Goal: Find contact information: Find contact information

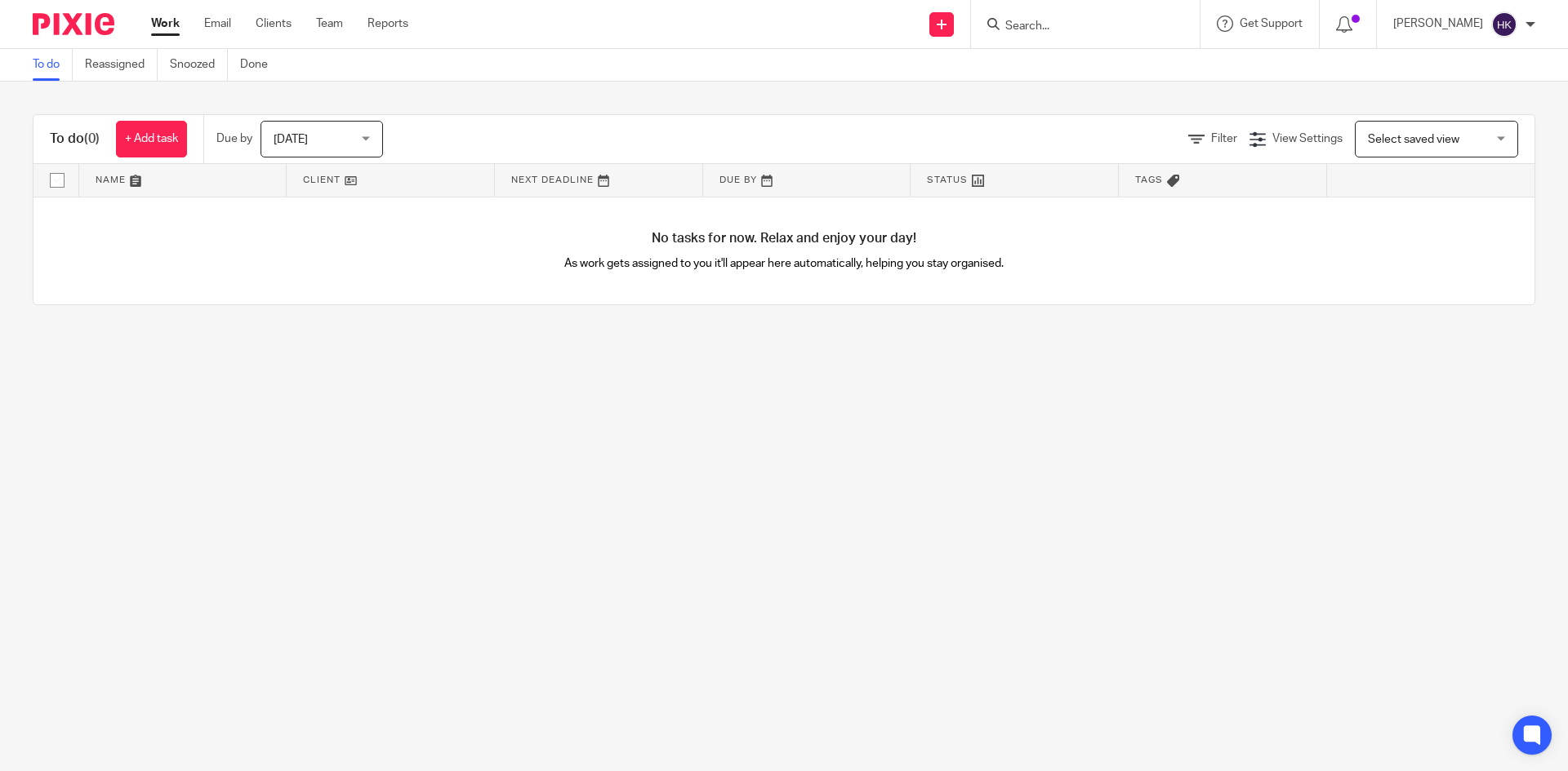
click at [1063, 20] on input "Search" at bounding box center [1077, 27] width 147 height 15
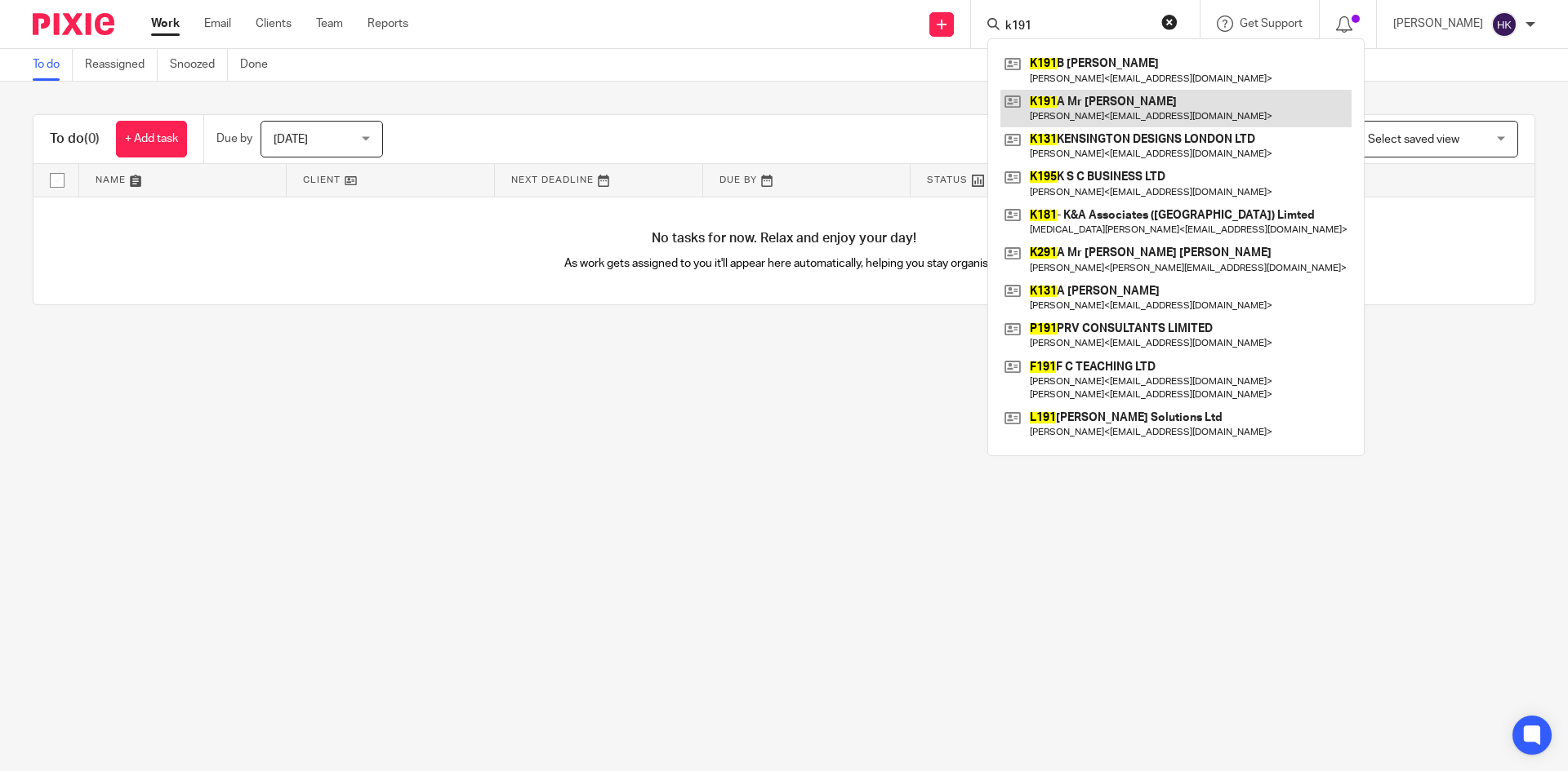
type input "k191"
click at [1096, 111] on link at bounding box center [1176, 108] width 351 height 38
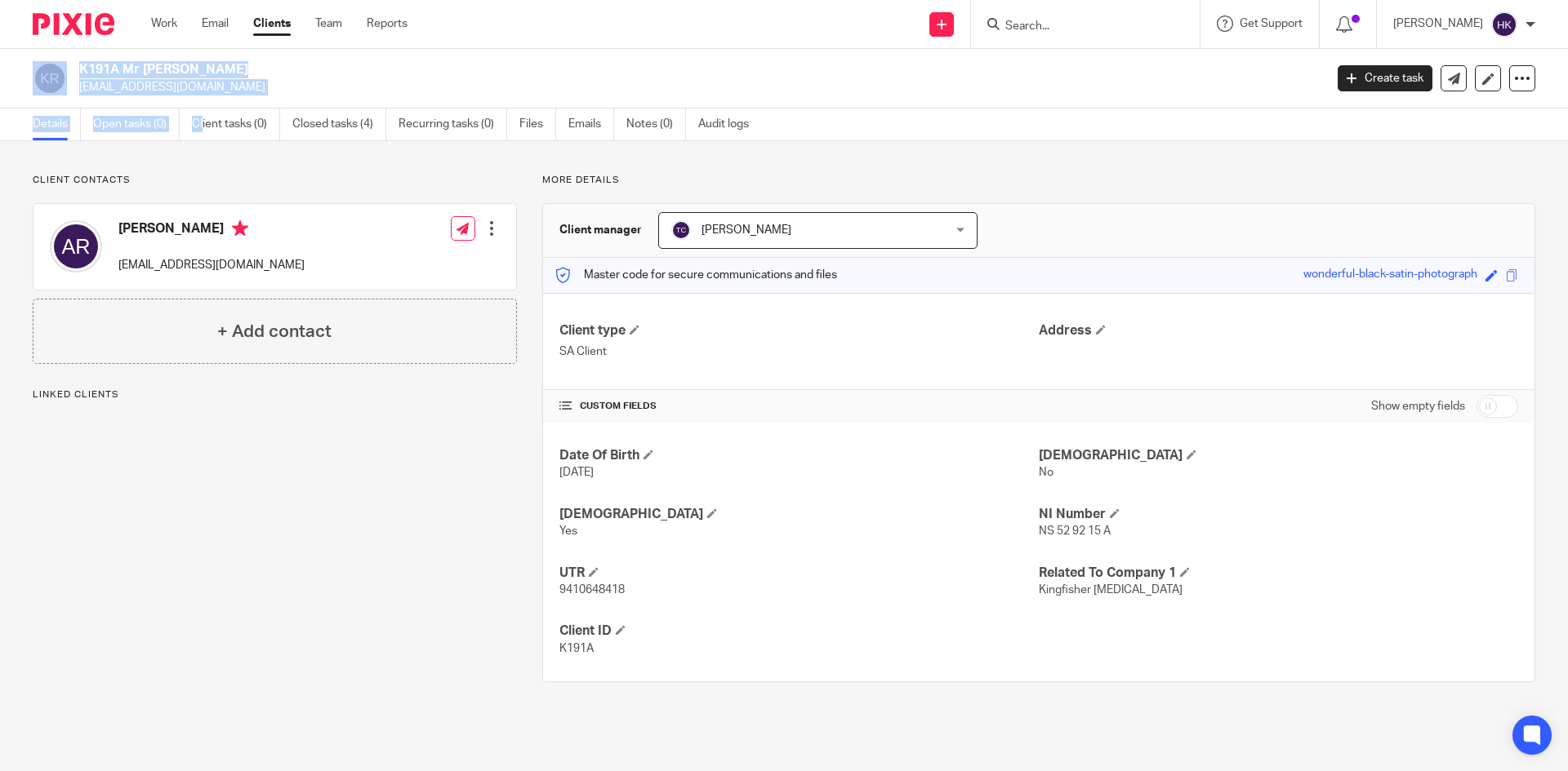
drag, startPoint x: 70, startPoint y: 100, endPoint x: 261, endPoint y: 102, distance: 191.0
click at [204, 112] on main "K191A Mr [PERSON_NAME] [EMAIL_ADDRESS][DOMAIN_NAME] Create task Update from Com…" at bounding box center [784, 385] width 1568 height 771
click at [524, 73] on h2 "K191A Mr [PERSON_NAME]" at bounding box center [573, 69] width 988 height 17
drag, startPoint x: 73, startPoint y: 91, endPoint x: 203, endPoint y: 108, distance: 131.1
click at [203, 108] on div "K191A Mr [PERSON_NAME] [EMAIL_ADDRESS][DOMAIN_NAME] Create task Update from Com…" at bounding box center [784, 79] width 1568 height 59
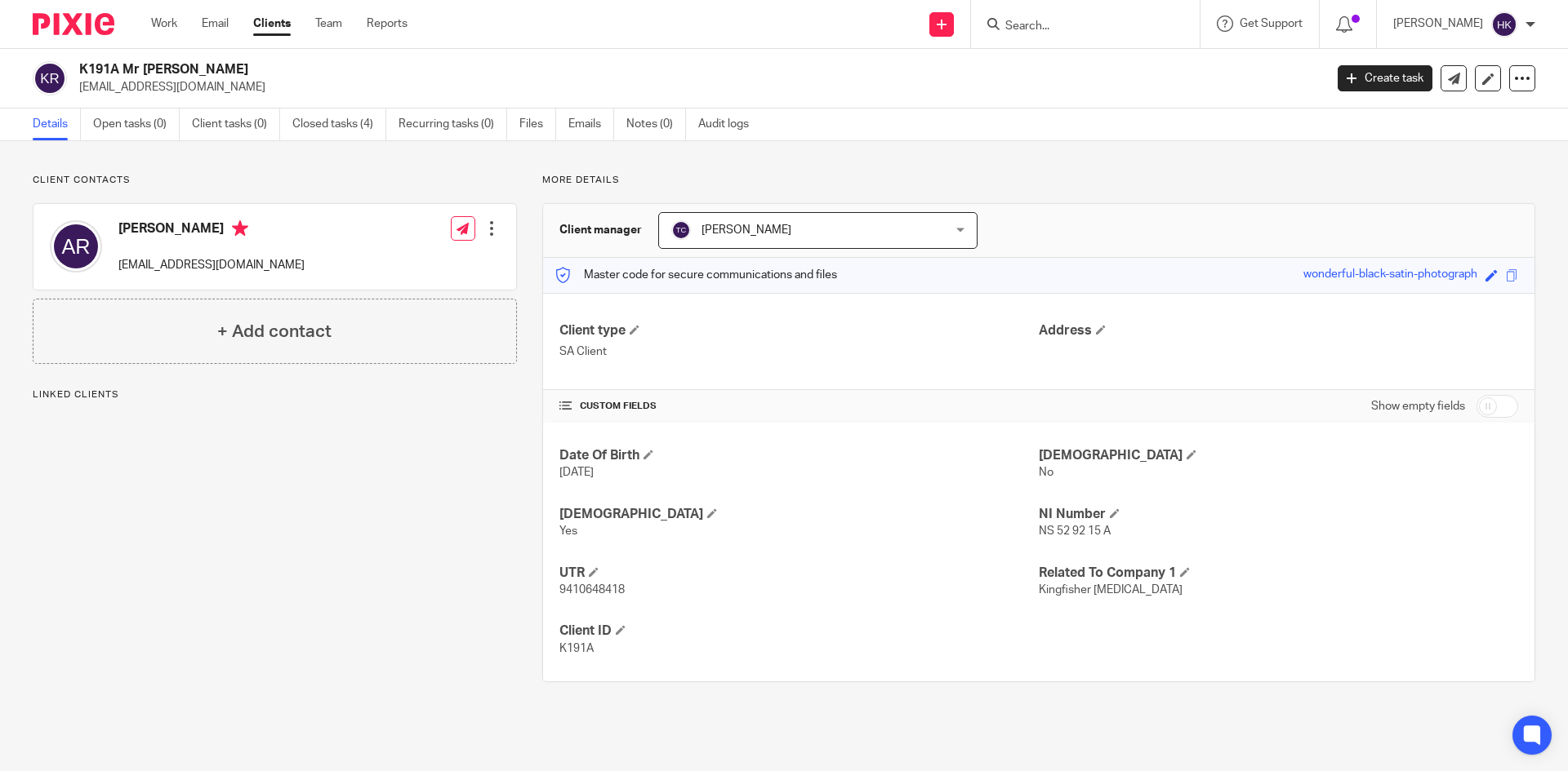
drag, startPoint x: 281, startPoint y: 99, endPoint x: 232, endPoint y: 95, distance: 49.2
click at [277, 98] on div "K191A Mr [PERSON_NAME] [EMAIL_ADDRESS][DOMAIN_NAME] Create task Update from Com…" at bounding box center [784, 79] width 1568 height 59
drag, startPoint x: 229, startPoint y: 95, endPoint x: 79, endPoint y: 92, distance: 150.0
click at [79, 92] on div "K191A Mr [PERSON_NAME] [EMAIL_ADDRESS][DOMAIN_NAME]" at bounding box center [673, 78] width 1281 height 34
copy p "[EMAIL_ADDRESS][DOMAIN_NAME]"
